Goal: Task Accomplishment & Management: Manage account settings

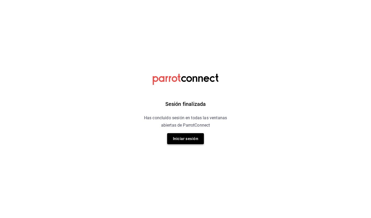
click at [194, 135] on button "Iniciar sesión" at bounding box center [185, 138] width 37 height 11
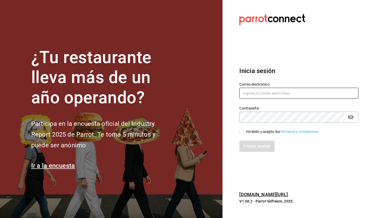
type input "[EMAIL_ADDRESS][DOMAIN_NAME]"
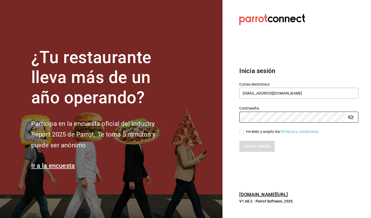
click at [243, 132] on input "He leído y acepto los Términos y condiciones." at bounding box center [241, 131] width 5 height 5
checkbox input "true"
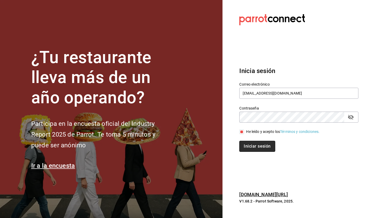
click at [254, 144] on button "Iniciar sesión" at bounding box center [257, 146] width 36 height 11
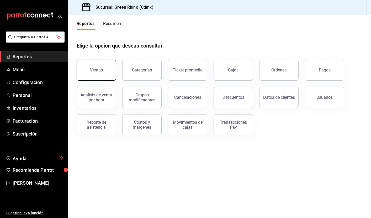
click at [100, 65] on button "Ventas" at bounding box center [96, 70] width 39 height 21
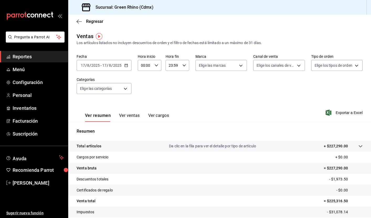
click at [36, 57] on span "Reportes" at bounding box center [38, 56] width 51 height 7
